Goal: Complete application form: Complete application form

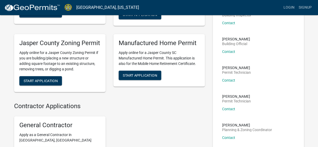
scroll to position [78, 0]
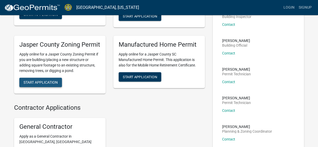
click at [53, 85] on span "Start Application" at bounding box center [41, 83] width 34 height 4
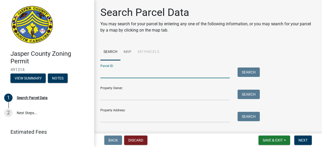
click at [115, 73] on input "Parcel ID:" at bounding box center [164, 73] width 129 height 11
type input "0630007047"
click at [242, 73] on button "Search" at bounding box center [249, 72] width 22 height 9
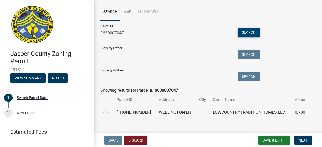
scroll to position [48, 0]
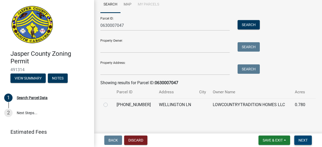
click at [305, 139] on span "Next" at bounding box center [303, 141] width 9 height 4
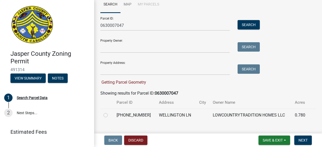
click at [110, 112] on label at bounding box center [110, 112] width 0 height 0
click at [110, 116] on input "radio" at bounding box center [111, 113] width 3 height 3
radio input "true"
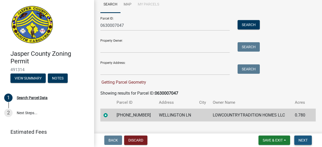
click at [305, 139] on span "Next" at bounding box center [303, 141] width 9 height 4
click at [303, 140] on span "Next" at bounding box center [303, 141] width 9 height 4
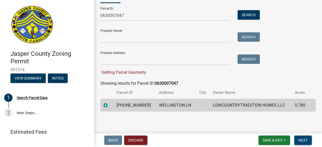
scroll to position [58, 0]
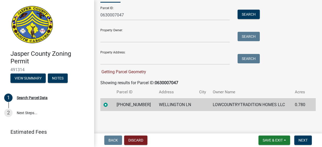
click at [226, 107] on td "LOWCOUNTRYTRADITION HOMES LLC" at bounding box center [251, 105] width 82 height 13
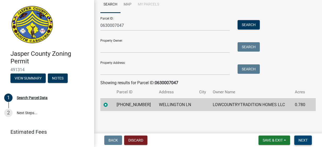
click at [306, 139] on span "Next" at bounding box center [303, 141] width 9 height 4
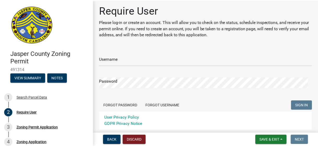
scroll to position [0, 0]
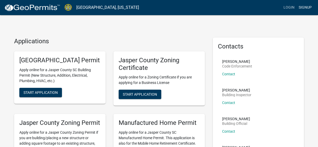
click at [303, 7] on link "Signup" at bounding box center [305, 8] width 17 height 10
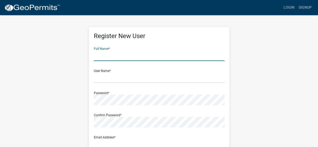
click at [152, 59] on input "text" at bounding box center [159, 55] width 131 height 11
click at [177, 55] on input "[PERSON_NAME]" at bounding box center [159, 55] width 131 height 11
type input "[PERSON_NAME]"
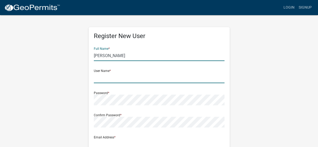
click at [103, 78] on input "text" at bounding box center [159, 78] width 131 height 11
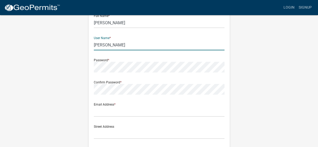
scroll to position [26, 0]
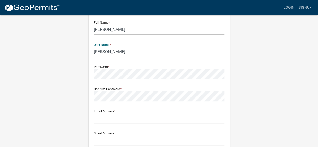
type input "[PERSON_NAME]"
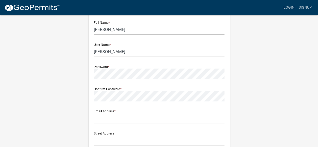
click at [102, 66] on div "Password *" at bounding box center [159, 70] width 131 height 18
click at [109, 67] on div "Password *" at bounding box center [159, 70] width 131 height 18
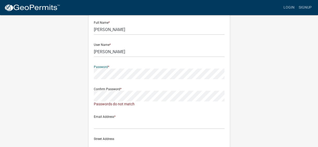
click at [93, 73] on div "Register New User Full Name * Richard Ratcliff User Name * Richard Ratcliff Pas…" at bounding box center [159, 128] width 141 height 255
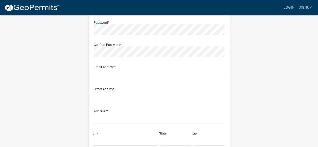
scroll to position [78, 0]
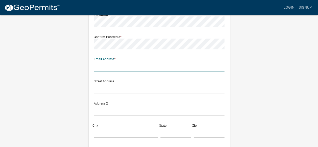
click at [157, 64] on input "text" at bounding box center [159, 66] width 131 height 11
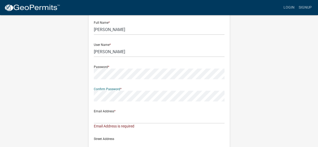
scroll to position [52, 0]
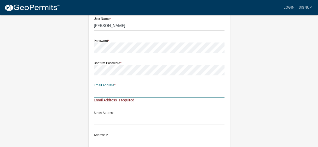
click at [154, 95] on input "text" at bounding box center [159, 92] width 131 height 11
type input "R"
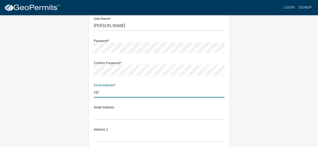
type input "[EMAIL_ADDRESS][DOMAIN_NAME]"
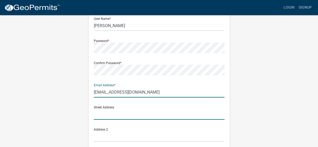
type input "PO Box 683"
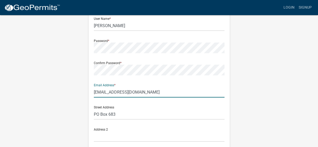
type input "[GEOGRAPHIC_DATA]"
type input "[US_STATE]"
type input "29935"
type input "8438386090"
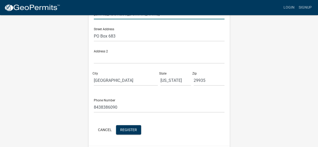
scroll to position [147, 0]
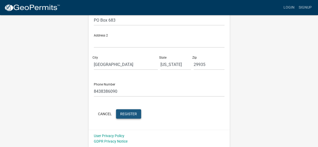
click at [131, 113] on span "Register" at bounding box center [128, 114] width 17 height 4
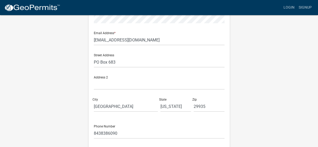
scroll to position [131, 0]
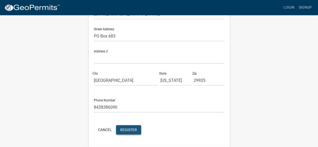
click at [124, 132] on span "Register" at bounding box center [128, 130] width 17 height 4
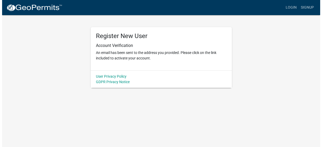
scroll to position [0, 0]
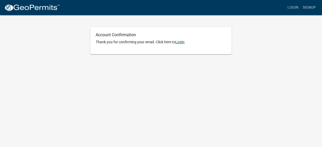
click at [182, 43] on link "Login" at bounding box center [179, 42] width 9 height 4
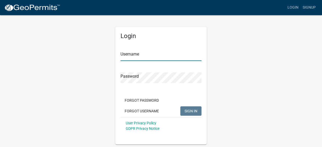
type input "[PERSON_NAME]"
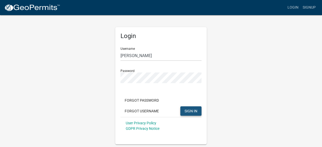
click at [187, 110] on span "SIGN IN" at bounding box center [191, 111] width 13 height 4
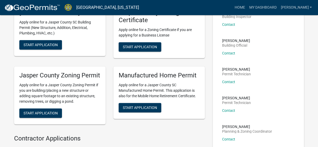
scroll to position [105, 0]
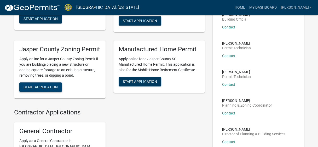
click at [41, 89] on span "Start Application" at bounding box center [41, 87] width 34 height 4
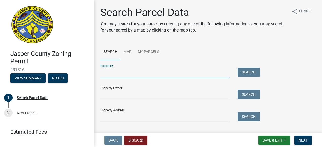
click at [202, 75] on input "Parcel ID:" at bounding box center [164, 73] width 129 height 11
type input "0630007047"
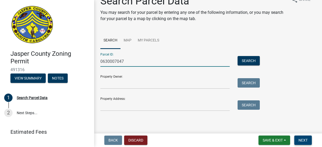
click at [300, 140] on span "Next" at bounding box center [303, 141] width 9 height 4
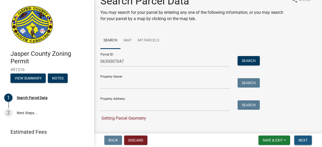
click at [301, 140] on span "Next" at bounding box center [303, 141] width 9 height 4
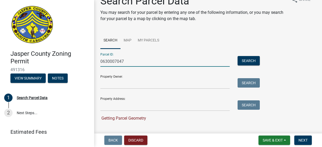
click at [184, 59] on input "0630007047" at bounding box center [164, 61] width 129 height 11
click at [242, 59] on button "Search" at bounding box center [249, 60] width 22 height 9
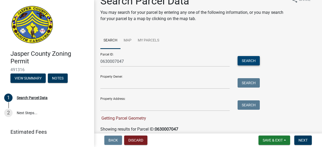
scroll to position [58, 0]
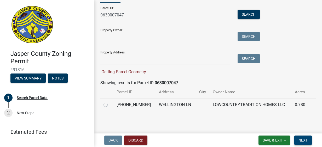
click at [303, 142] on span "Next" at bounding box center [303, 141] width 9 height 4
click at [299, 141] on span "Next" at bounding box center [303, 141] width 9 height 4
click at [110, 102] on label at bounding box center [110, 102] width 0 height 0
click at [110, 105] on input "radio" at bounding box center [111, 103] width 3 height 3
radio input "true"
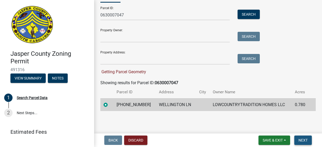
click at [299, 138] on button "Next" at bounding box center [303, 140] width 18 height 9
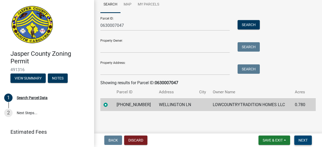
scroll to position [48, 0]
click at [299, 138] on button "Next" at bounding box center [303, 140] width 18 height 9
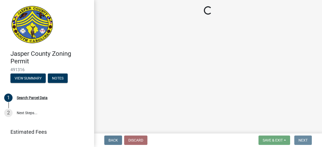
scroll to position [0, 0]
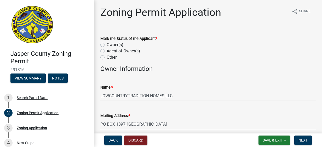
click at [107, 52] on label "Agent of Owner(s)" at bounding box center [123, 51] width 33 height 6
click at [107, 52] on input "Agent of Owner(s)" at bounding box center [108, 49] width 3 height 3
radio input "true"
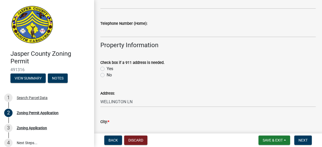
scroll to position [183, 0]
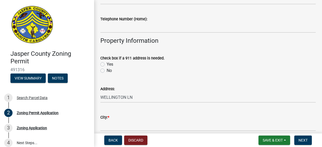
click at [107, 64] on label "Yes" at bounding box center [110, 64] width 7 height 6
click at [107, 64] on input "Yes" at bounding box center [108, 62] width 3 height 3
radio input "true"
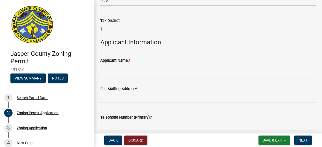
scroll to position [445, 0]
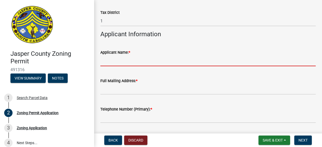
click at [151, 59] on input "Applicant Name: *" at bounding box center [207, 61] width 215 height 11
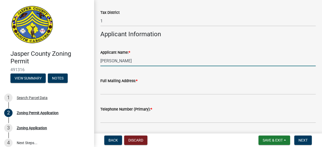
type input "[PERSON_NAME]"
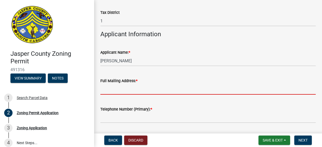
click at [126, 88] on input "Full Mailing Address: *" at bounding box center [207, 89] width 215 height 11
type input "PO Box 683"
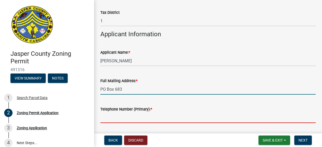
type input "8438386090"
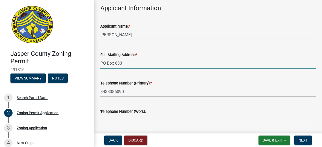
scroll to position [523, 0]
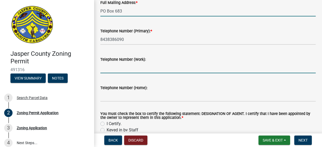
click at [115, 67] on input "Telephone Number (Work):" at bounding box center [207, 68] width 215 height 11
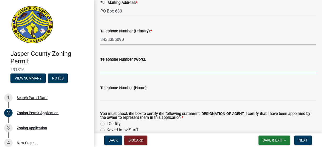
type input "8438127350"
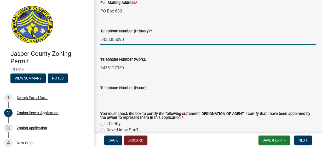
drag, startPoint x: 117, startPoint y: 41, endPoint x: 121, endPoint y: 40, distance: 4.2
click at [117, 41] on input "8438386090" at bounding box center [207, 39] width 215 height 11
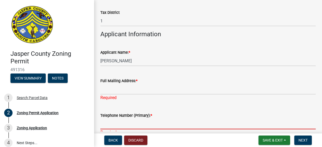
scroll to position [471, 0]
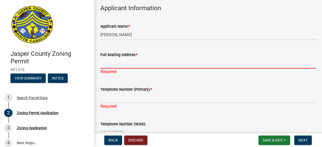
click at [128, 69] on input "Full Mailing Address: *" at bounding box center [207, 63] width 215 height 11
type input "PO Box 683"
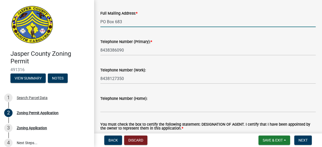
scroll to position [523, 0]
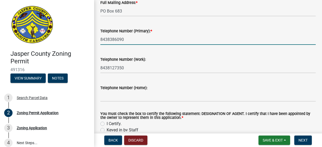
click at [111, 40] on input "8438386090" at bounding box center [207, 39] width 215 height 11
type input "8438127350"
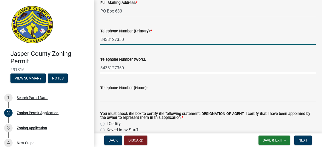
click at [122, 70] on input "8438127350" at bounding box center [207, 68] width 215 height 11
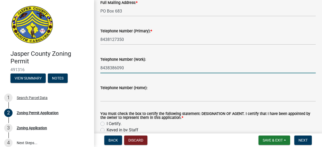
click at [153, 69] on input "8438386090" at bounding box center [207, 68] width 215 height 11
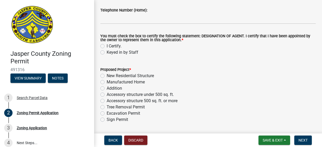
scroll to position [601, 0]
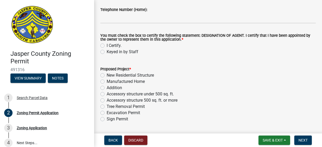
type input "8438386090"
click at [107, 44] on label "I Certify." at bounding box center [114, 46] width 15 height 6
click at [107, 44] on input "I Certify." at bounding box center [108, 44] width 3 height 3
radio input "true"
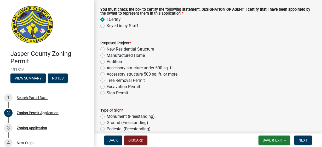
click at [107, 49] on label "New Residential Structure" at bounding box center [130, 49] width 47 height 6
click at [107, 49] on input "New Residential Structure" at bounding box center [108, 47] width 3 height 3
radio input "true"
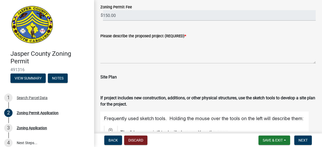
scroll to position [706, 0]
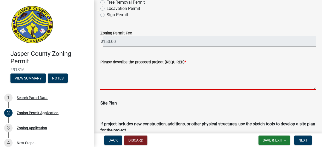
click at [143, 74] on textarea "Please describe the proposed project (REQUIRED) *" at bounding box center [207, 77] width 215 height 25
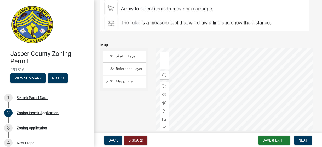
scroll to position [889, 0]
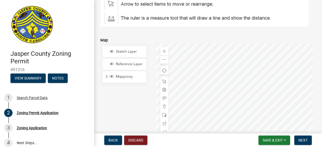
type textarea "New home"
click at [225, 97] on div at bounding box center [236, 108] width 160 height 131
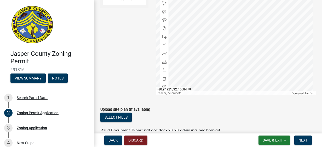
scroll to position [994, 0]
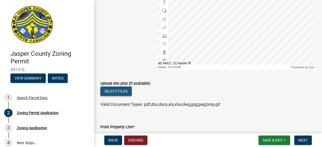
click at [109, 94] on button "Select files" at bounding box center [115, 91] width 31 height 9
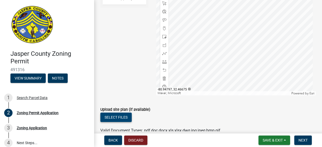
scroll to position [1020, 0]
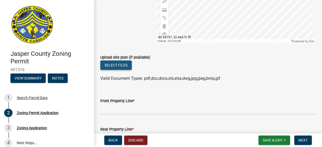
click at [122, 67] on button "Select files" at bounding box center [115, 65] width 31 height 9
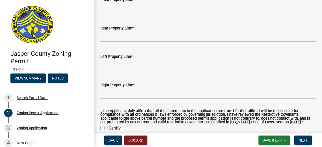
scroll to position [1151, 0]
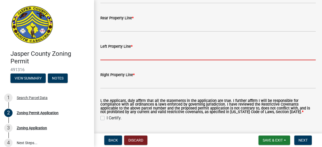
click at [140, 57] on input "Left Property Line *" at bounding box center [207, 55] width 215 height 11
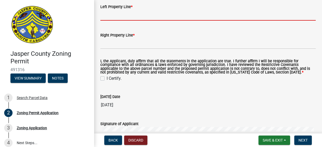
scroll to position [1203, 0]
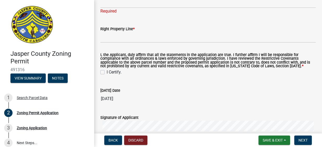
click at [103, 68] on div "I, the Applicant, duly affirm that all the statements in the application are tr…" at bounding box center [207, 64] width 215 height 22
click at [107, 73] on label "I Certify." at bounding box center [114, 72] width 15 height 6
click at [107, 73] on input "I Certify." at bounding box center [108, 70] width 3 height 3
checkbox input "true"
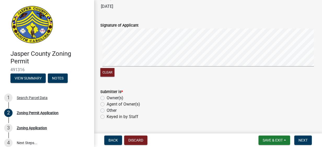
scroll to position [1307, 0]
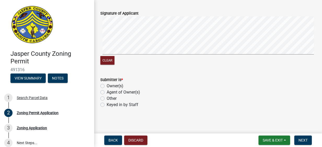
click at [107, 93] on label "Agent of Owner(s)" at bounding box center [123, 92] width 33 height 6
click at [107, 93] on input "Agent of Owner(s)" at bounding box center [108, 90] width 3 height 3
radio input "true"
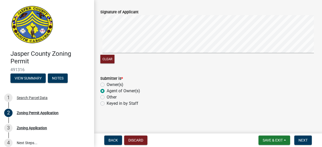
scroll to position [1309, 0]
click at [300, 139] on span "Next" at bounding box center [303, 141] width 9 height 4
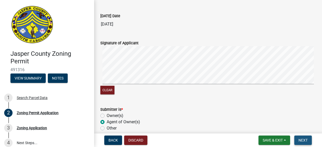
scroll to position [1340, 0]
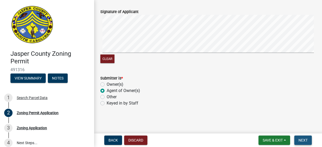
click at [304, 142] on span "Next" at bounding box center [303, 141] width 9 height 4
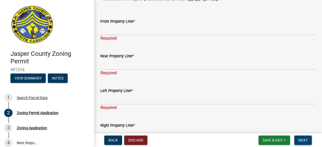
scroll to position [1105, 0]
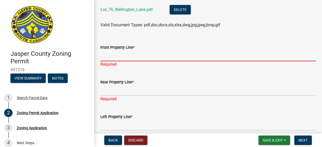
click at [119, 57] on input "Front Property Line *" at bounding box center [207, 56] width 215 height 11
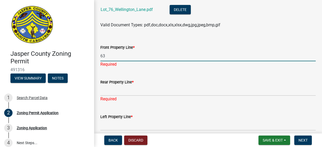
type input "63"
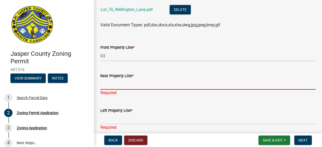
click at [162, 90] on div "Rear Property Line * Required" at bounding box center [207, 81] width 215 height 31
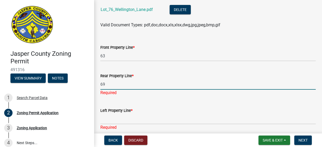
type input "69"
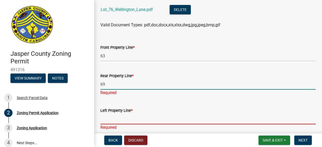
click at [130, 121] on div "Left Property Line * Required" at bounding box center [207, 115] width 215 height 31
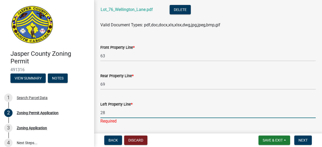
scroll to position [1131, 0]
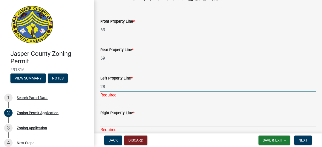
type input "28"
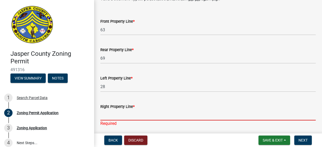
click at [130, 121] on div "Right Property Line * Required" at bounding box center [207, 111] width 215 height 31
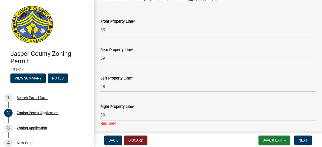
scroll to position [1157, 0]
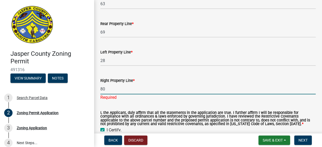
type input "80"
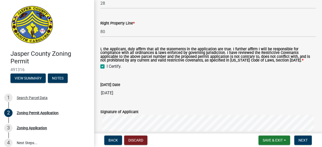
scroll to position [1236, 0]
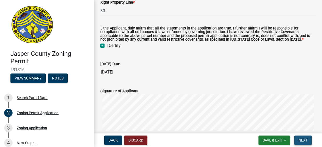
click at [303, 139] on span "Next" at bounding box center [303, 141] width 9 height 4
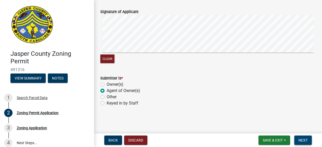
scroll to position [1315, 0]
click at [304, 140] on span "Next" at bounding box center [303, 141] width 9 height 4
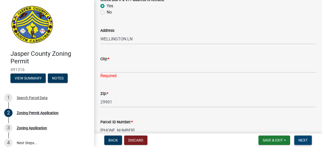
scroll to position [243, 0]
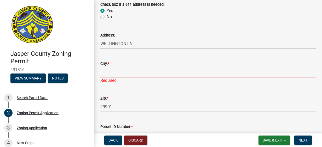
click at [122, 71] on input "City: *" at bounding box center [207, 72] width 215 height 11
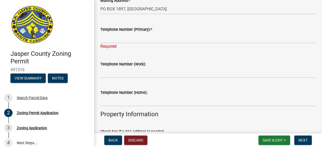
scroll to position [86, 0]
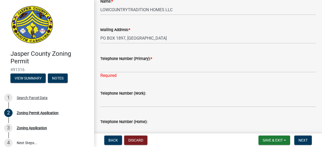
type input "Jasper"
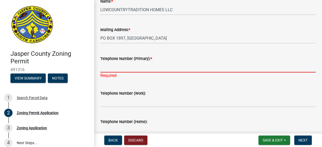
click at [121, 71] on input "Telephone Number (Primary): *" at bounding box center [207, 67] width 215 height 11
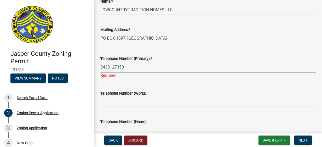
click at [129, 67] on input "8438127350" at bounding box center [207, 67] width 215 height 11
type input "8438127350"
click at [183, 56] on div "Telephone Number (Primary): *" at bounding box center [207, 59] width 215 height 6
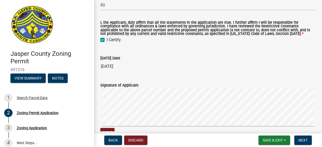
scroll to position [1303, 0]
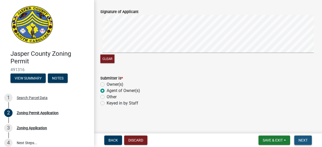
click at [303, 142] on span "Next" at bounding box center [303, 141] width 9 height 4
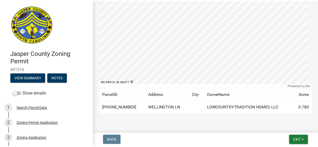
scroll to position [118, 0]
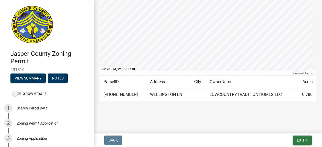
click at [303, 141] on span "Exit" at bounding box center [301, 141] width 8 height 4
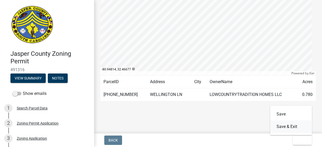
click at [288, 127] on button "Save & Exit" at bounding box center [291, 127] width 42 height 13
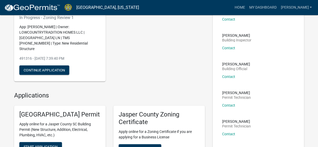
scroll to position [26, 0]
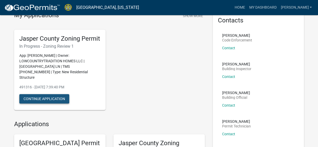
click at [47, 98] on button "Continue Application" at bounding box center [44, 98] width 50 height 9
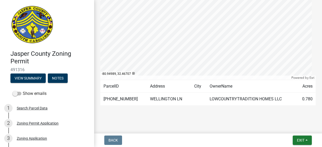
scroll to position [118, 0]
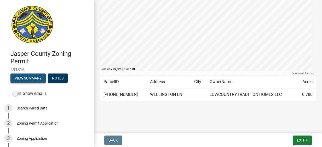
click at [36, 79] on button "View Summary" at bounding box center [27, 78] width 35 height 9
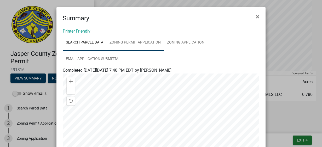
click at [127, 42] on link "Zoning Permit Application" at bounding box center [135, 43] width 58 height 17
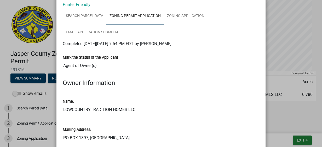
scroll to position [0, 0]
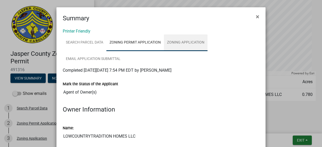
click at [183, 41] on link "Zoning Application" at bounding box center [186, 43] width 44 height 17
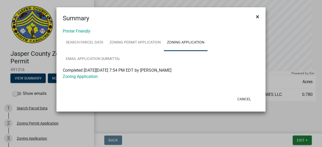
click at [258, 16] on span "×" at bounding box center [257, 16] width 3 height 7
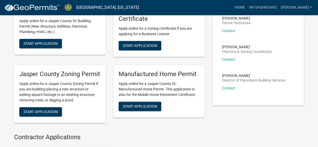
scroll to position [183, 0]
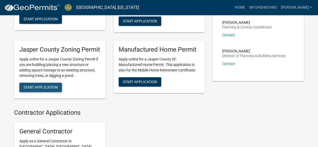
click at [42, 89] on span "Start Application" at bounding box center [41, 87] width 34 height 4
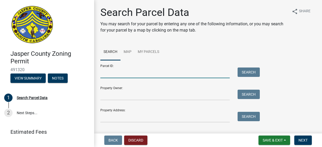
click at [131, 76] on input "Parcel ID:" at bounding box center [164, 73] width 129 height 11
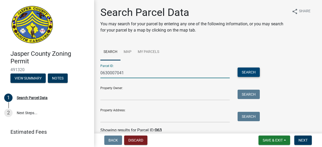
type input "0630007041"
click at [242, 71] on button "Search" at bounding box center [249, 72] width 22 height 9
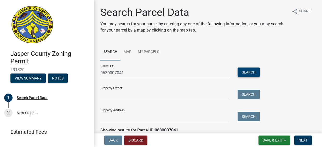
scroll to position [48, 0]
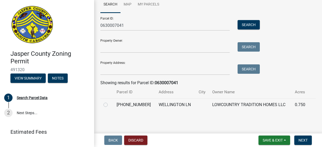
click at [110, 102] on label at bounding box center [110, 102] width 0 height 0
click at [110, 104] on input "radio" at bounding box center [111, 103] width 3 height 3
radio input "true"
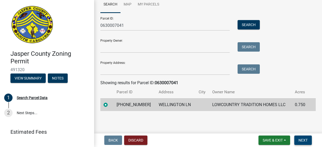
click at [298, 138] on button "Next" at bounding box center [303, 140] width 18 height 9
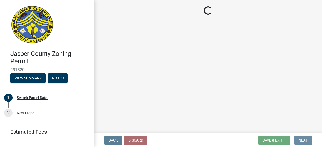
scroll to position [0, 0]
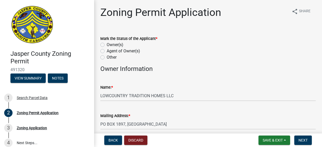
click at [107, 51] on label "Agent of Owner(s)" at bounding box center [123, 51] width 33 height 6
click at [107, 51] on input "Agent of Owner(s)" at bounding box center [108, 49] width 3 height 3
radio input "true"
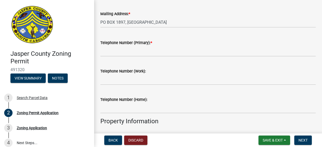
scroll to position [105, 0]
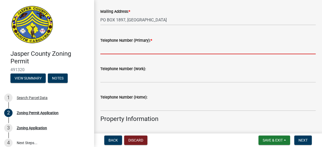
click at [104, 47] on input "Telephone Number (Primary): *" at bounding box center [207, 49] width 215 height 11
type input "8438127350"
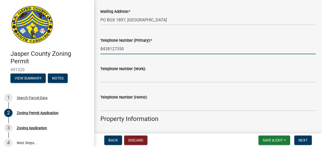
type input "Jasper"
type input "[PERSON_NAME]"
type input "PO Box 683"
type input "8438127350"
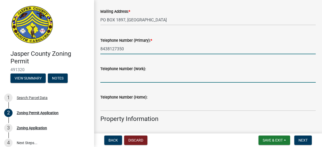
click at [161, 77] on input "Telephone Number (Work):" at bounding box center [207, 77] width 215 height 11
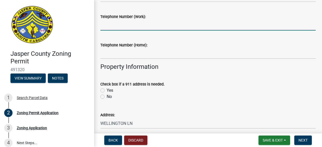
scroll to position [183, 0]
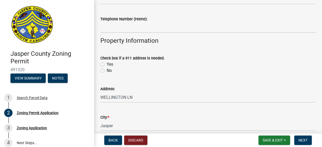
click at [107, 63] on label "Yes" at bounding box center [110, 64] width 7 height 6
click at [107, 63] on input "Yes" at bounding box center [108, 62] width 3 height 3
radio input "true"
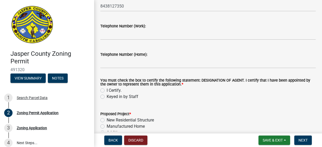
scroll to position [575, 0]
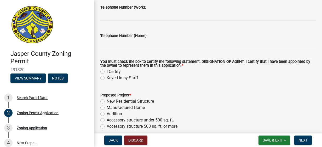
click at [107, 73] on label "I Certify." at bounding box center [114, 72] width 15 height 6
click at [107, 72] on input "I Certify." at bounding box center [108, 70] width 3 height 3
radio input "true"
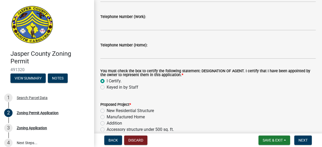
scroll to position [628, 0]
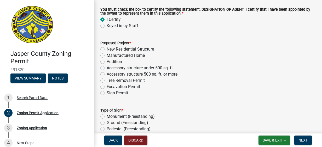
click at [107, 49] on label "New Residential Structure" at bounding box center [130, 49] width 47 height 6
click at [107, 49] on input "New Residential Structure" at bounding box center [108, 47] width 3 height 3
radio input "true"
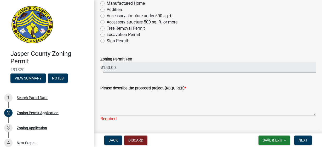
scroll to position [732, 0]
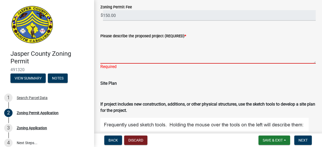
click at [161, 62] on textarea "Please describe the proposed project (REQUIRED) *" at bounding box center [207, 51] width 215 height 25
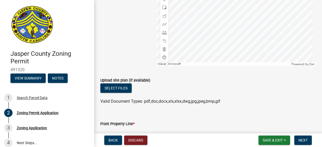
scroll to position [1020, 0]
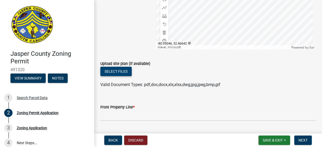
type textarea "new home"
click at [127, 70] on button "Select files" at bounding box center [115, 71] width 31 height 9
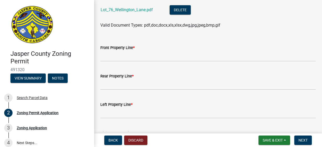
scroll to position [1092, 0]
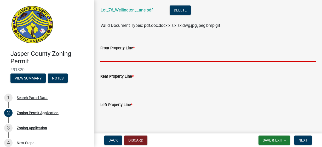
click at [143, 58] on input "Front Property Line *" at bounding box center [207, 56] width 215 height 11
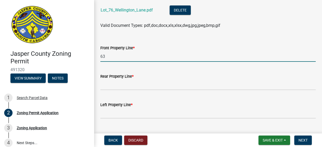
type input "63"
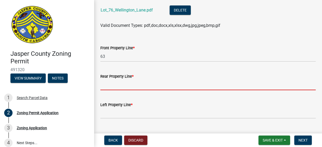
click at [142, 85] on input "Rear Property Line *" at bounding box center [207, 85] width 215 height 11
type input "5"
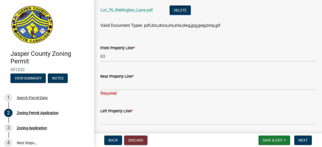
click at [140, 137] on button "Discard" at bounding box center [135, 140] width 23 height 9
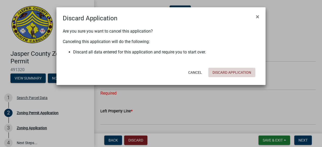
click at [218, 71] on button "Discard Application" at bounding box center [231, 72] width 47 height 9
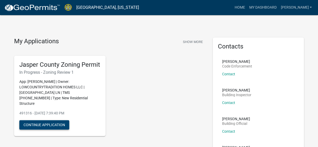
click at [42, 128] on button "Continue Application" at bounding box center [44, 125] width 50 height 9
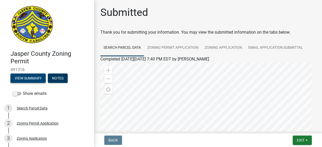
click at [28, 80] on button "View Summary" at bounding box center [27, 78] width 35 height 9
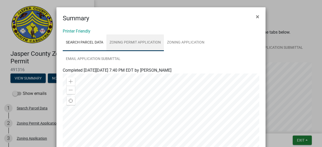
click at [143, 44] on link "Zoning Permit Application" at bounding box center [135, 43] width 58 height 17
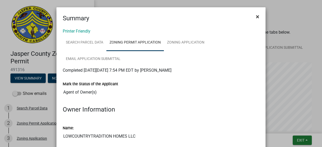
click at [256, 15] on span "×" at bounding box center [257, 16] width 3 height 7
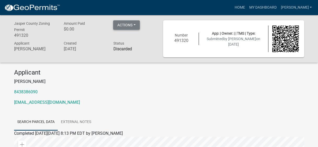
click at [124, 24] on button "Actions" at bounding box center [126, 24] width 27 height 9
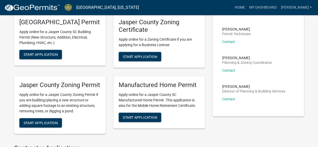
scroll to position [157, 0]
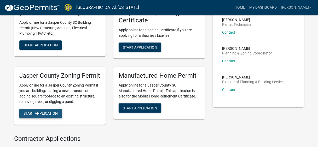
click at [49, 116] on span "Start Application" at bounding box center [41, 113] width 34 height 4
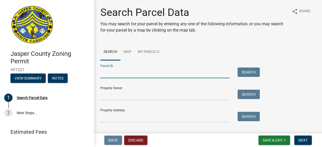
click at [161, 75] on input "Parcel ID:" at bounding box center [164, 73] width 129 height 11
type input "0630007041"
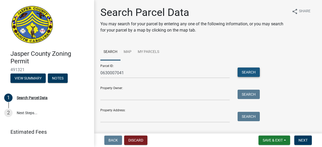
click at [240, 74] on button "Search" at bounding box center [249, 72] width 22 height 9
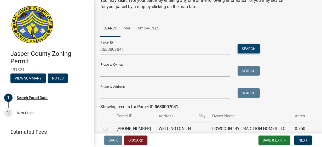
scroll to position [48, 0]
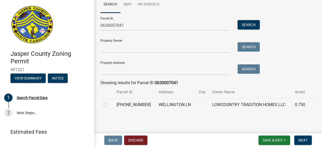
click at [110, 102] on label at bounding box center [110, 102] width 0 height 0
click at [110, 105] on input "radio" at bounding box center [111, 103] width 3 height 3
radio input "true"
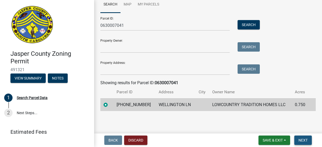
click at [303, 141] on span "Next" at bounding box center [303, 141] width 9 height 4
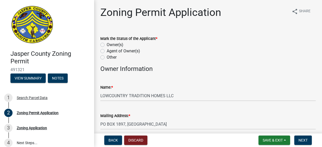
click at [107, 51] on label "Agent of Owner(s)" at bounding box center [123, 51] width 33 height 6
click at [107, 51] on input "Agent of Owner(s)" at bounding box center [108, 49] width 3 height 3
radio input "true"
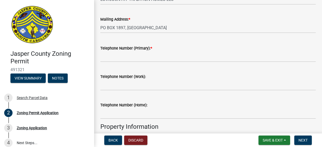
scroll to position [105, 0]
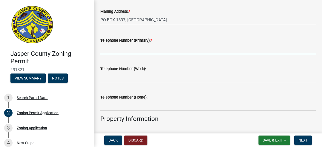
click at [160, 52] on input "Telephone Number (Primary): *" at bounding box center [207, 49] width 215 height 11
type input "8438127350"
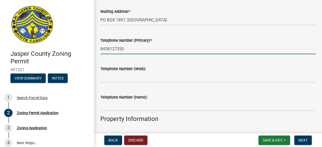
type input "Jasper"
type input "[PERSON_NAME]"
type input "PO Box 683"
type input "8438127350"
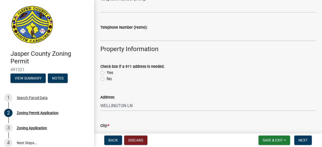
scroll to position [183, 0]
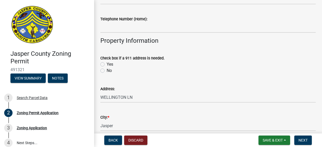
click at [107, 66] on label "Yes" at bounding box center [110, 64] width 7 height 6
click at [107, 65] on input "Yes" at bounding box center [108, 62] width 3 height 3
radio input "true"
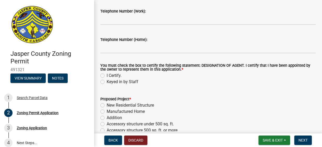
scroll to position [575, 0]
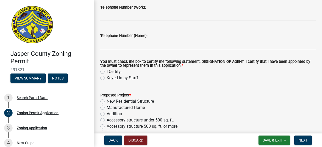
click at [107, 72] on label "I Certify." at bounding box center [114, 72] width 15 height 6
click at [107, 72] on input "I Certify." at bounding box center [108, 70] width 3 height 3
radio input "true"
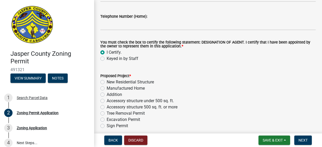
scroll to position [601, 0]
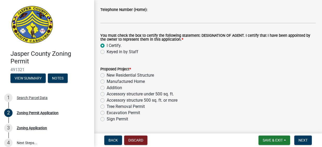
click at [107, 76] on label "New Residential Structure" at bounding box center [130, 75] width 47 height 6
click at [107, 76] on input "New Residential Structure" at bounding box center [108, 73] width 3 height 3
radio input "true"
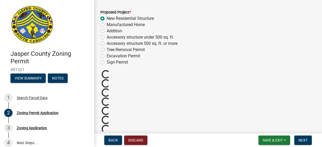
scroll to position [680, 0]
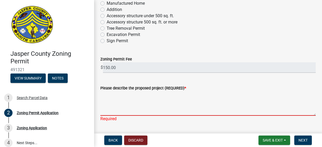
click at [128, 113] on textarea "Please describe the proposed project (REQUIRED) *" at bounding box center [207, 104] width 215 height 25
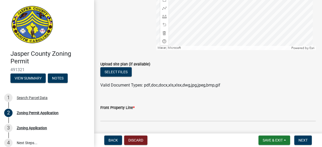
scroll to position [1020, 0]
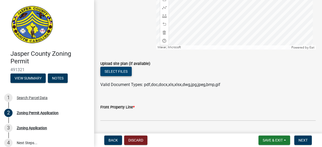
type textarea "new home"
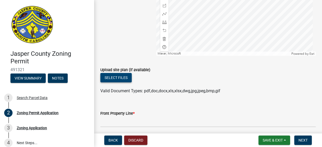
click at [111, 73] on button "Select files" at bounding box center [115, 77] width 31 height 9
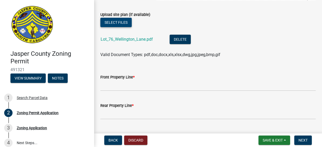
scroll to position [1066, 0]
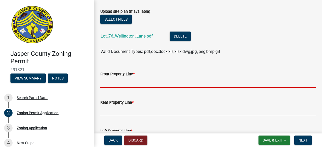
click at [140, 86] on input "Front Property Line *" at bounding box center [207, 82] width 215 height 11
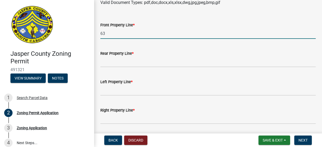
scroll to position [1118, 0]
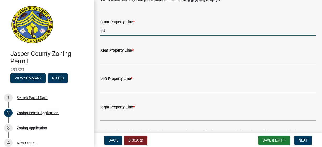
type input "63"
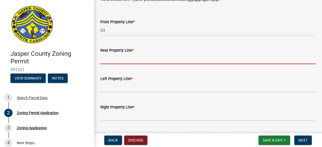
click at [119, 61] on input "Rear Property Line *" at bounding box center [207, 59] width 215 height 11
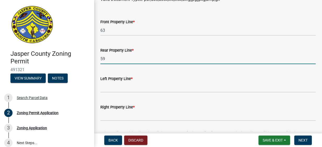
scroll to position [1144, 0]
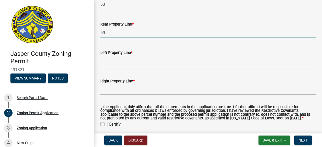
type input "59"
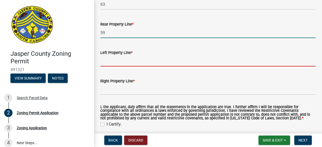
click at [119, 61] on input "Left Property Line *" at bounding box center [207, 61] width 215 height 11
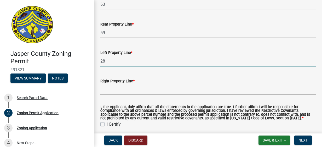
type input "28"
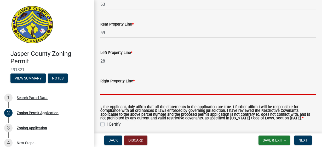
click at [114, 92] on input "Right Property Line *" at bounding box center [207, 89] width 215 height 11
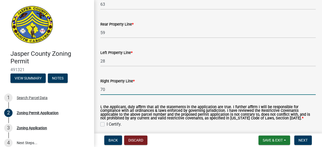
scroll to position [1170, 0]
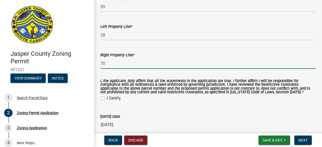
type input "70"
click at [107, 99] on label "I Certify." at bounding box center [114, 98] width 15 height 6
click at [107, 99] on input "I Certify." at bounding box center [108, 96] width 3 height 3
checkbox input "true"
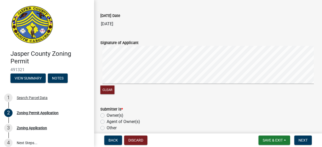
scroll to position [1275, 0]
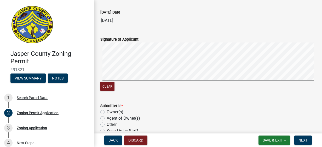
drag, startPoint x: 99, startPoint y: 64, endPoint x: 99, endPoint y: 79, distance: 16.0
click at [99, 79] on div "Signature of Applicant Clear" at bounding box center [207, 61] width 223 height 62
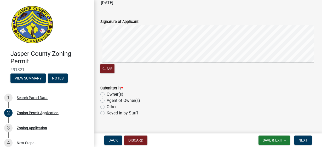
scroll to position [1301, 0]
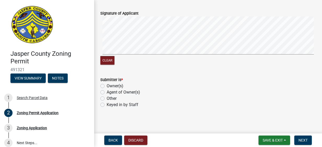
click at [107, 94] on label "Agent of Owner(s)" at bounding box center [123, 92] width 33 height 6
click at [107, 93] on input "Agent of Owner(s)" at bounding box center [108, 90] width 3 height 3
radio input "true"
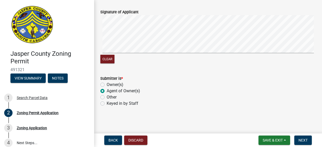
scroll to position [1303, 0]
click at [298, 139] on button "Next" at bounding box center [303, 140] width 18 height 9
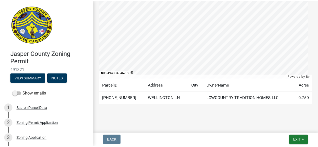
scroll to position [118, 0]
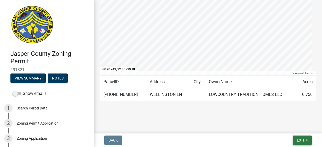
click at [294, 136] on button "Exit" at bounding box center [302, 140] width 19 height 9
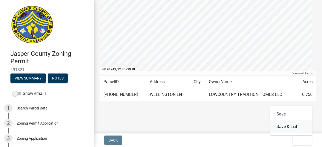
click at [285, 126] on button "Save & Exit" at bounding box center [291, 127] width 42 height 13
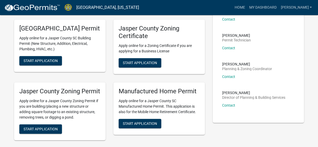
scroll to position [131, 0]
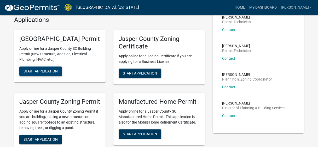
click at [32, 73] on span "Start Application" at bounding box center [41, 71] width 34 height 4
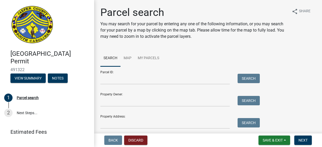
scroll to position [18, 0]
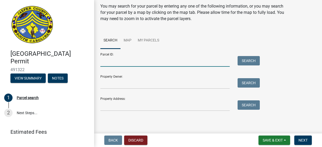
click at [172, 63] on input "Parcel ID:" at bounding box center [164, 61] width 129 height 11
type input "0630007047"
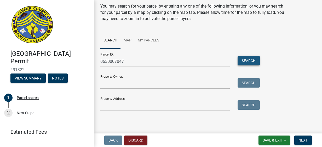
click at [240, 62] on button "Search" at bounding box center [249, 60] width 22 height 9
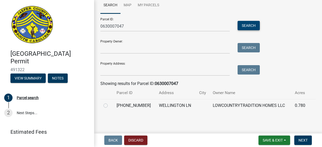
scroll to position [54, 0]
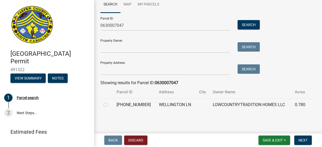
click at [110, 102] on label at bounding box center [110, 102] width 0 height 0
click at [110, 104] on input "radio" at bounding box center [111, 103] width 3 height 3
radio input "true"
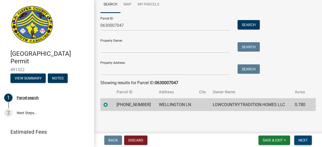
drag, startPoint x: 303, startPoint y: 140, endPoint x: 300, endPoint y: 137, distance: 4.1
click at [302, 140] on span "Next" at bounding box center [303, 141] width 9 height 4
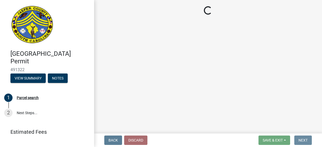
scroll to position [0, 0]
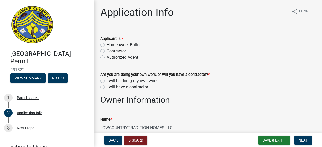
click at [107, 51] on label "Contractor" at bounding box center [116, 51] width 19 height 6
click at [107, 51] on input "Contractor" at bounding box center [108, 49] width 3 height 3
radio input "true"
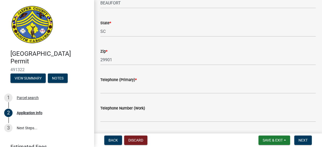
scroll to position [183, 0]
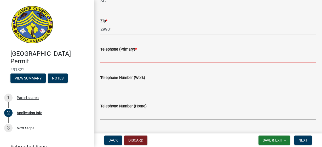
click at [161, 57] on input "Telephone (Primary) *" at bounding box center [207, 58] width 215 height 11
type input "8438127350"
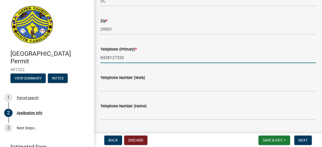
type input "[EMAIL_ADDRESS][DOMAIN_NAME]"
click at [181, 80] on div "Telephone Number (Work)" at bounding box center [207, 78] width 215 height 6
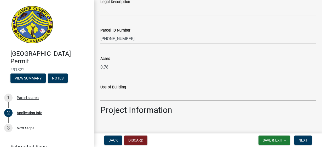
scroll to position [471, 0]
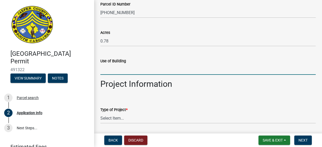
click at [165, 70] on input "Use of Building" at bounding box center [207, 69] width 215 height 11
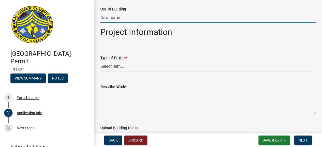
scroll to position [523, 0]
type input "New home"
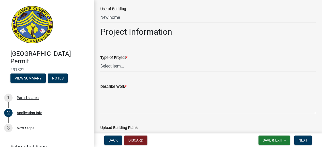
click at [133, 71] on select "Select Item... Construction Trailer/Shipping Container Residential Demolition C…" at bounding box center [207, 66] width 215 height 11
click at [100, 61] on select "Select Item... Construction Trailer/Shipping Container Residential Demolition C…" at bounding box center [207, 66] width 215 height 11
select select "42590599-3c97-479d-b3e9-fbeca9af4fb5"
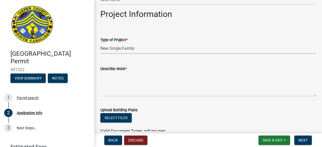
scroll to position [549, 0]
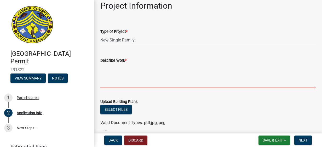
click at [152, 84] on textarea "Describe Work *" at bounding box center [207, 76] width 215 height 25
click at [139, 64] on textarea "Describe Work *" at bounding box center [207, 76] width 215 height 25
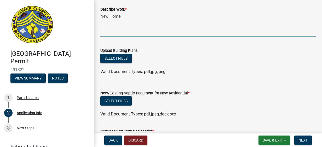
scroll to position [601, 0]
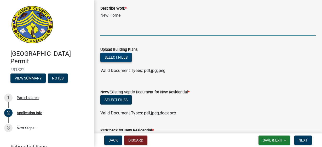
type textarea "New Home"
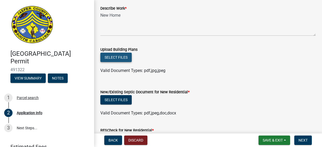
click at [119, 58] on button "Select files" at bounding box center [115, 57] width 31 height 9
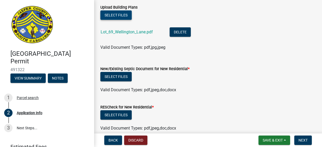
scroll to position [654, 0]
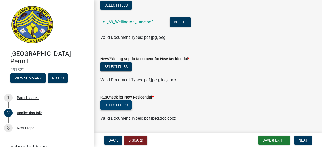
click at [118, 104] on button "Select files" at bounding box center [115, 105] width 31 height 9
click at [118, 106] on button "Select files" at bounding box center [115, 105] width 31 height 9
click at [122, 105] on button "Select files" at bounding box center [115, 105] width 31 height 9
click at [117, 68] on button "Select files" at bounding box center [115, 66] width 31 height 9
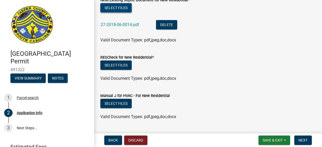
scroll to position [706, 0]
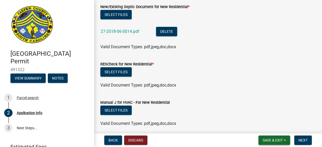
click at [264, 143] on span "Save & Exit" at bounding box center [273, 141] width 20 height 4
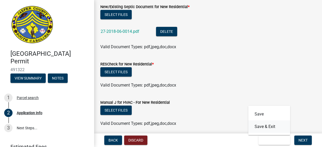
click at [262, 128] on button "Save & Exit" at bounding box center [269, 127] width 42 height 13
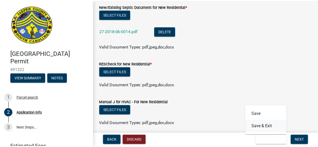
scroll to position [0, 0]
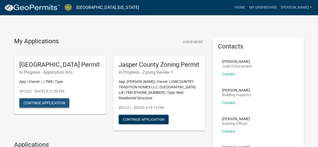
click at [60, 108] on button "Continue Application" at bounding box center [44, 103] width 50 height 9
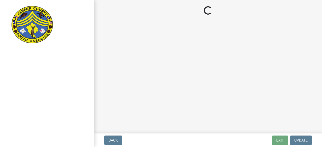
select select "42590599-3c97-479d-b3e9-fbeca9af4fb5"
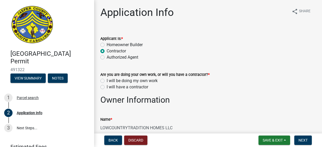
click at [107, 81] on label "I will be doing my own work" at bounding box center [132, 81] width 51 height 6
click at [107, 81] on input "I will be doing my own work" at bounding box center [108, 79] width 3 height 3
radio input "true"
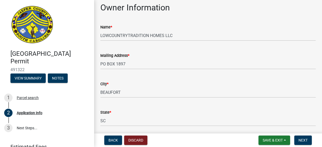
scroll to position [78, 0]
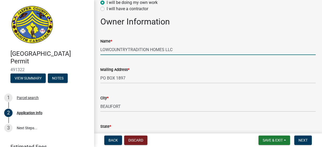
click at [201, 52] on input "LOWCOUNTRYTRADITION HOMES LLC" at bounding box center [207, 49] width 215 height 11
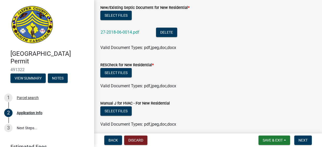
scroll to position [811, 0]
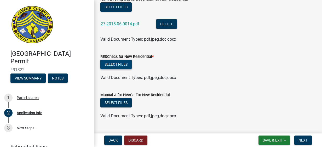
type input "LOWCOUNTRYTRADITION HOMES LLC/ [PERSON_NAME] Homes Inc"
click at [121, 63] on button "Select files" at bounding box center [115, 64] width 31 height 9
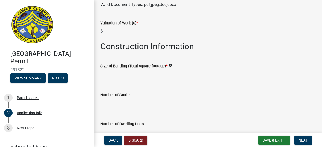
scroll to position [915, 0]
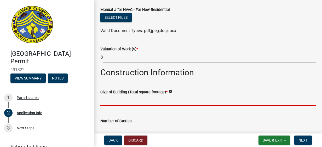
click at [165, 103] on input "text" at bounding box center [207, 100] width 215 height 11
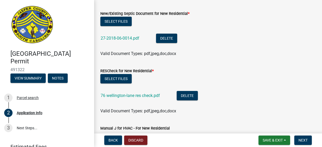
scroll to position [811, 0]
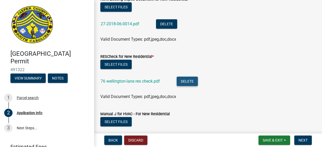
click at [189, 81] on button "Delete" at bounding box center [187, 81] width 21 height 9
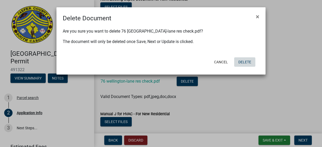
click at [244, 63] on button "Delete" at bounding box center [244, 62] width 21 height 9
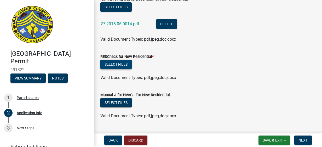
click at [125, 67] on button "Select files" at bounding box center [115, 64] width 31 height 9
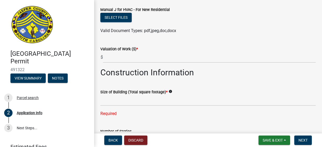
scroll to position [941, 0]
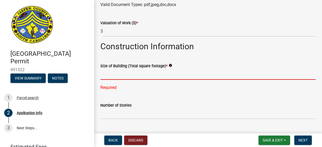
click at [138, 77] on input "text" at bounding box center [207, 74] width 215 height 11
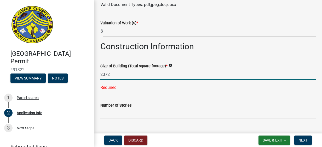
scroll to position [967, 0]
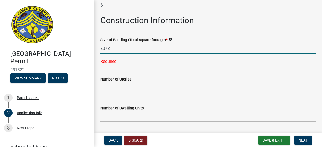
type input "2372"
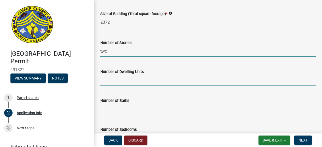
type input "0"
click at [182, 83] on input "text" at bounding box center [207, 80] width 215 height 11
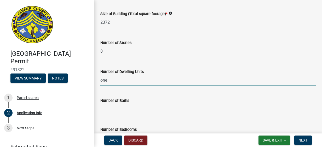
scroll to position [1020, 0]
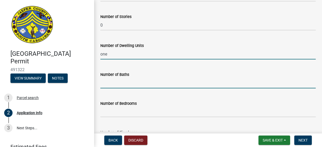
type input "0"
click at [134, 85] on input "text" at bounding box center [207, 83] width 215 height 11
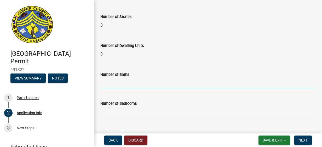
scroll to position [967, 0]
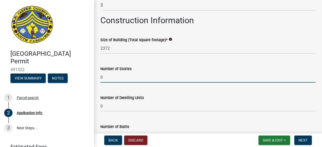
click at [118, 77] on input "0" at bounding box center [207, 77] width 215 height 11
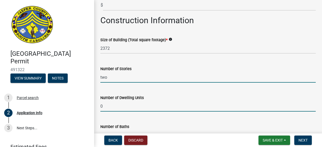
type input "0"
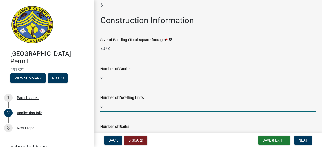
click at [106, 106] on input "0" at bounding box center [207, 106] width 215 height 11
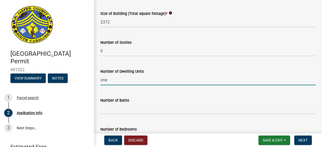
scroll to position [1020, 0]
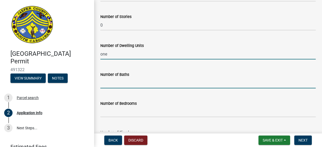
type input "0"
click at [121, 84] on input "text" at bounding box center [207, 83] width 215 height 11
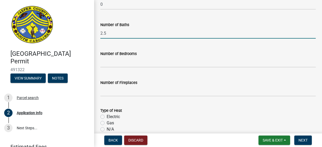
scroll to position [1072, 0]
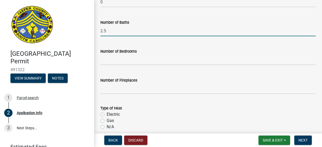
type input "2.5"
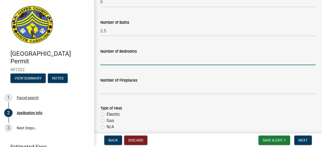
click at [113, 61] on input "text" at bounding box center [207, 60] width 215 height 11
type input "3"
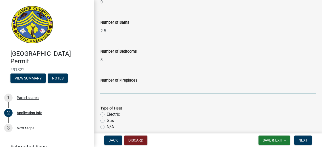
click at [106, 89] on input "text" at bounding box center [207, 89] width 215 height 11
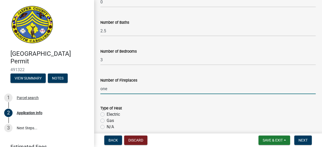
scroll to position [1098, 0]
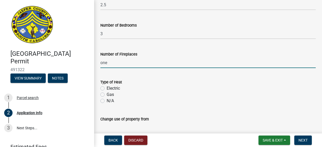
type input "0"
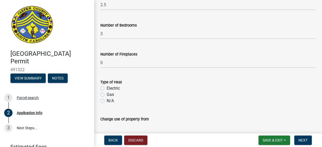
click at [107, 89] on label "Electric" at bounding box center [113, 89] width 13 height 6
click at [107, 89] on input "Electric" at bounding box center [108, 87] width 3 height 3
radio input "true"
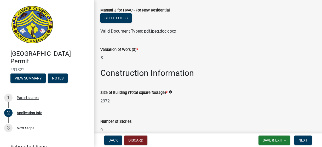
scroll to position [970, 0]
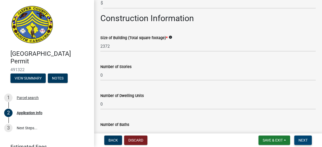
click at [306, 139] on span "Next" at bounding box center [303, 141] width 9 height 4
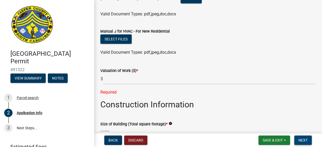
scroll to position [908, 0]
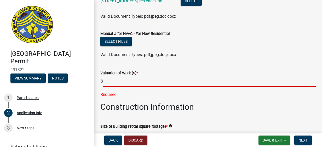
click at [114, 82] on input "text" at bounding box center [209, 81] width 213 height 11
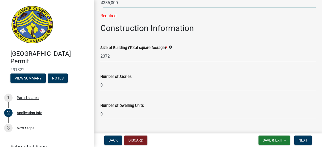
scroll to position [1012, 0]
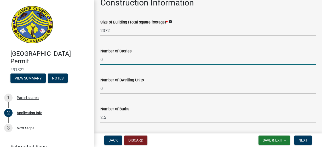
type input "385000"
click at [104, 58] on input "0" at bounding box center [207, 59] width 215 height 11
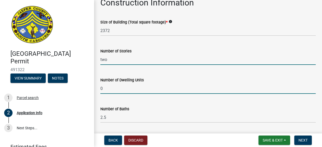
type input "0"
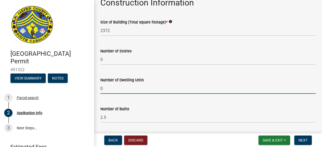
click at [104, 89] on input "0" at bounding box center [207, 88] width 215 height 11
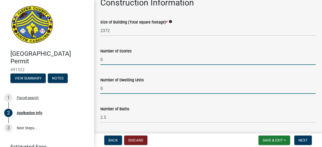
click at [101, 59] on input "0" at bounding box center [207, 59] width 215 height 11
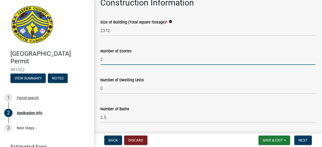
type input "2"
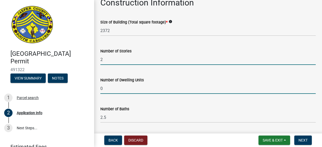
click at [123, 93] on input "0" at bounding box center [207, 88] width 215 height 11
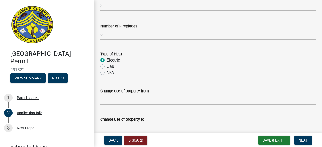
scroll to position [1169, 0]
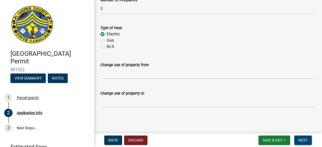
type input "1"
click at [305, 139] on span "Next" at bounding box center [303, 141] width 9 height 4
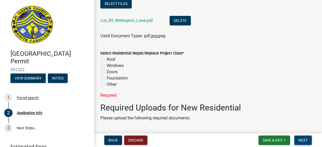
scroll to position [673, 0]
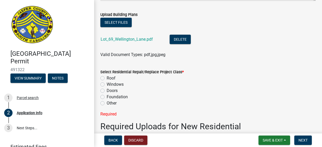
click at [107, 105] on label "Other" at bounding box center [112, 103] width 10 height 6
click at [107, 104] on input "Other" at bounding box center [108, 101] width 3 height 3
radio input "true"
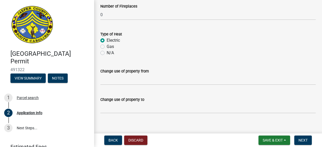
scroll to position [1159, 0]
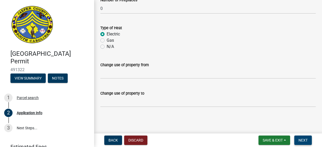
click at [305, 140] on span "Next" at bounding box center [303, 141] width 9 height 4
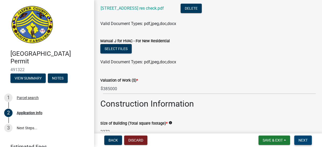
scroll to position [871, 0]
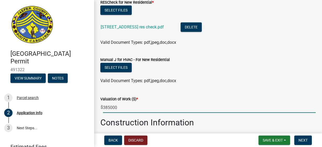
click at [120, 109] on input "385000" at bounding box center [209, 107] width 213 height 11
click at [191, 82] on div "Valid Document Types: pdf,jpeg,doc,docx" at bounding box center [207, 81] width 223 height 6
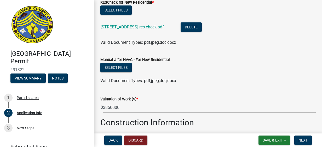
drag, startPoint x: 101, startPoint y: 108, endPoint x: 165, endPoint y: 110, distance: 63.3
click at [165, 110] on div "$ 3850000" at bounding box center [207, 107] width 215 height 11
drag, startPoint x: 108, startPoint y: 109, endPoint x: 140, endPoint y: 107, distance: 31.9
click at [141, 107] on input "3850000" at bounding box center [209, 107] width 213 height 11
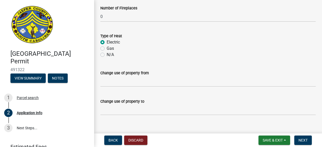
scroll to position [1159, 0]
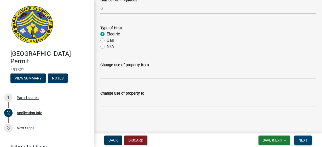
type input "385000"
click at [304, 140] on span "Next" at bounding box center [303, 141] width 9 height 4
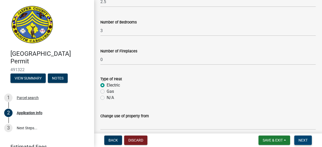
scroll to position [1107, 0]
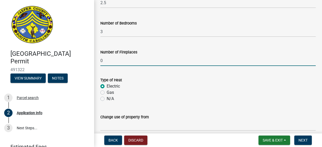
click at [101, 60] on input "0" at bounding box center [207, 60] width 215 height 11
drag, startPoint x: 105, startPoint y: 59, endPoint x: 127, endPoint y: 59, distance: 21.7
click at [106, 59] on input "10" at bounding box center [207, 60] width 215 height 11
type input "0"
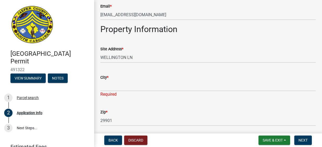
scroll to position [348, 0]
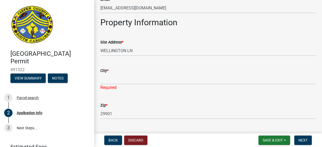
type input "1"
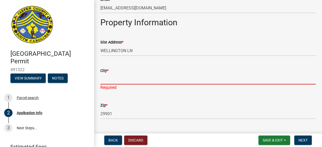
click at [131, 80] on input "City *" at bounding box center [207, 79] width 215 height 11
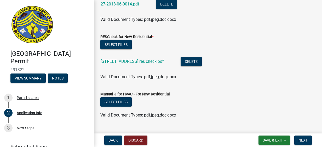
scroll to position [994, 0]
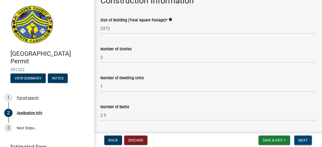
type input "Jasper"
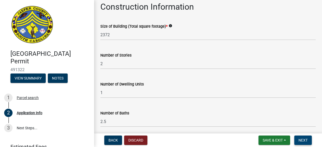
click at [299, 138] on button "Next" at bounding box center [303, 140] width 18 height 9
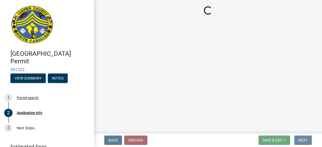
scroll to position [0, 0]
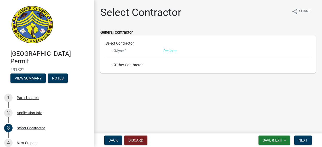
click at [112, 52] on input "radio" at bounding box center [113, 50] width 3 height 3
click at [112, 51] on input "radio" at bounding box center [113, 50] width 3 height 3
click at [112, 50] on input "radio" at bounding box center [113, 50] width 3 height 3
radio input "false"
click at [166, 51] on link "Register" at bounding box center [169, 51] width 13 height 4
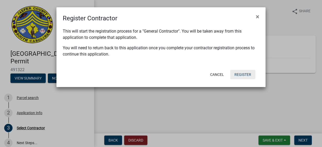
click at [240, 72] on button "Register" at bounding box center [242, 74] width 25 height 9
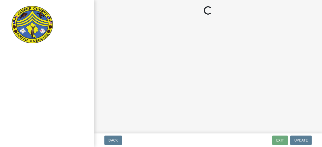
select select "[US_STATE]"
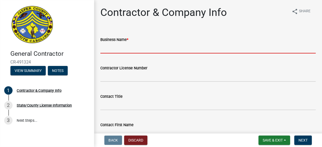
click at [127, 49] on input "Business Name *" at bounding box center [207, 48] width 215 height 11
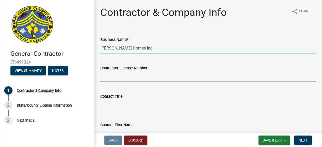
type input "[PERSON_NAME] Homes Inc"
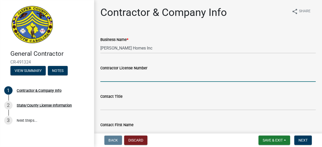
click at [121, 74] on input "Contractor License Number" at bounding box center [207, 76] width 215 height 11
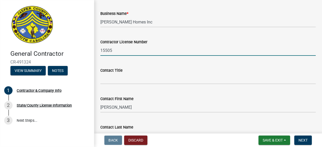
type input "15505"
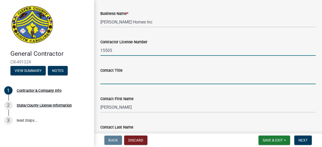
click at [117, 78] on input "Contact Title" at bounding box center [207, 79] width 215 height 11
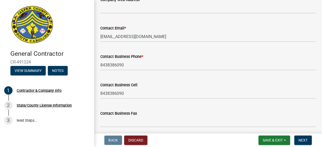
scroll to position [340, 0]
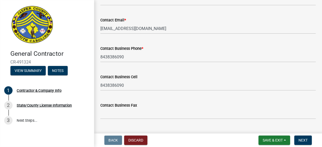
type input "owner"
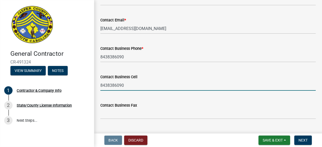
click at [112, 86] on input "8438386090" at bounding box center [207, 85] width 215 height 11
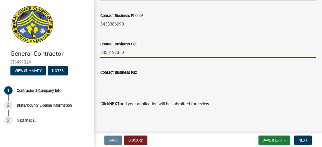
scroll to position [373, 0]
type input "8438127350"
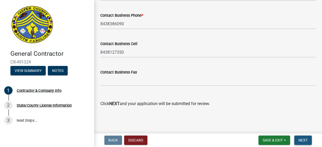
click at [302, 143] on span "Next" at bounding box center [303, 141] width 9 height 4
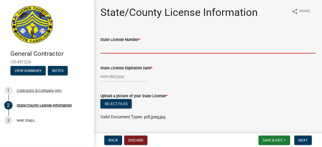
click at [135, 50] on input "State License Number *" at bounding box center [207, 48] width 215 height 11
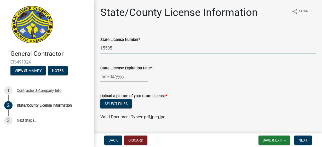
type input "15505"
select select "10"
select select "2025"
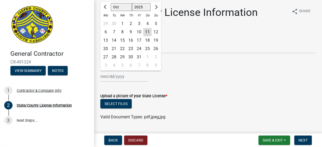
click at [109, 77] on div "[PERSON_NAME] Feb Mar Apr [PERSON_NAME][DATE] Oct Nov [DATE] 1526 1527 1528 152…" at bounding box center [124, 76] width 48 height 11
click at [156, 6] on span "Next month" at bounding box center [156, 7] width 4 height 4
select select "1"
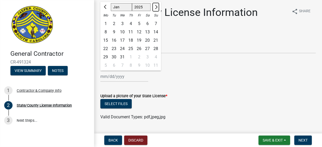
select select "2026"
click at [156, 6] on span "Next month" at bounding box center [156, 7] width 4 height 4
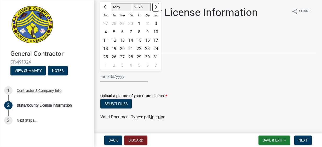
click at [156, 6] on span "Next month" at bounding box center [156, 7] width 4 height 4
select select "7"
click at [139, 55] on div "31" at bounding box center [139, 57] width 8 height 8
type input "[DATE]"
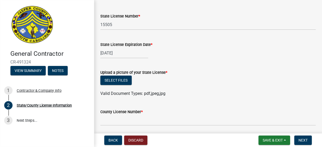
scroll to position [26, 0]
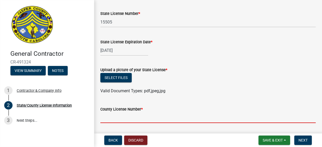
click at [150, 116] on input "County License Number *" at bounding box center [207, 118] width 215 height 11
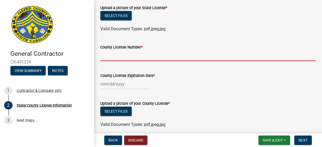
scroll to position [84, 0]
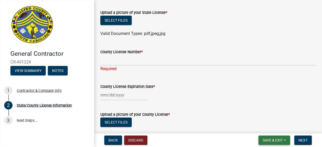
click at [274, 139] on span "Save & Exit" at bounding box center [273, 141] width 20 height 4
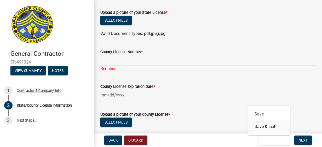
click at [272, 129] on button "Save & Exit" at bounding box center [269, 127] width 42 height 13
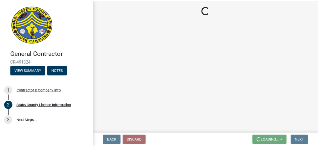
scroll to position [0, 0]
